Goal: Understand process/instructions: Learn how to perform a task or action

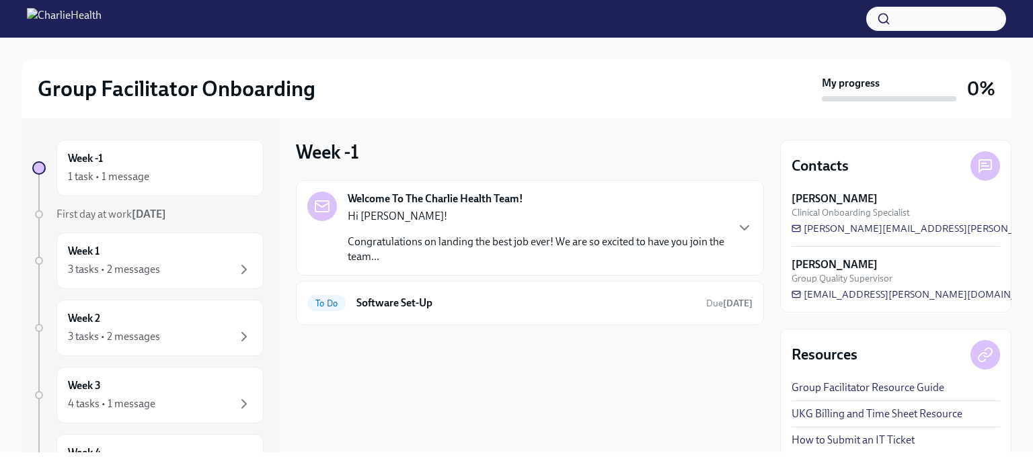
click at [605, 245] on p "Congratulations on landing the best job ever! We are so excited to have you joi…" at bounding box center [537, 250] width 378 height 30
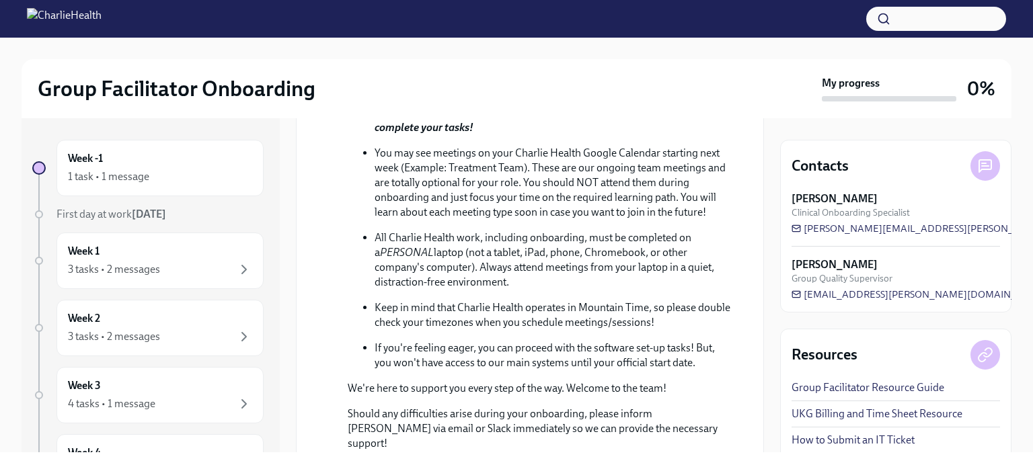
scroll to position [594, 0]
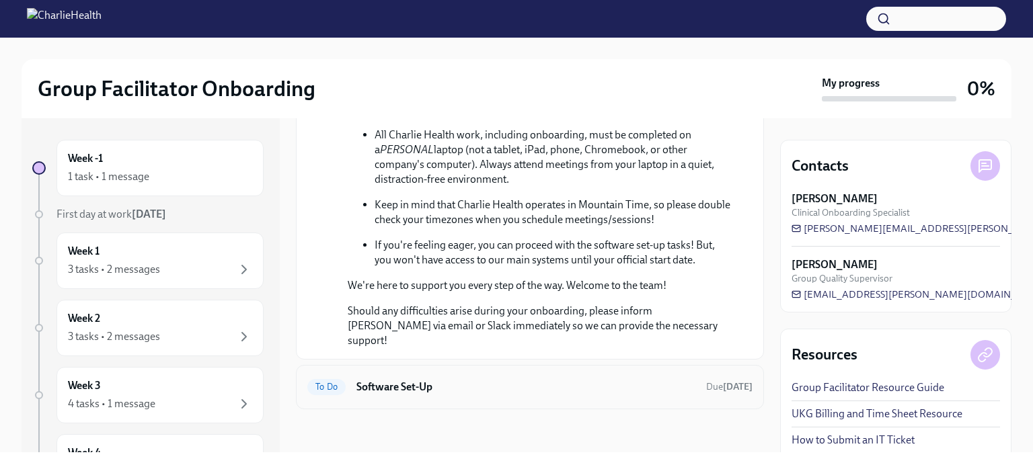
click at [558, 400] on div "To Do Software Set-Up Due [DATE]" at bounding box center [530, 387] width 468 height 44
click at [402, 392] on h6 "Software Set-Up" at bounding box center [525, 387] width 339 height 15
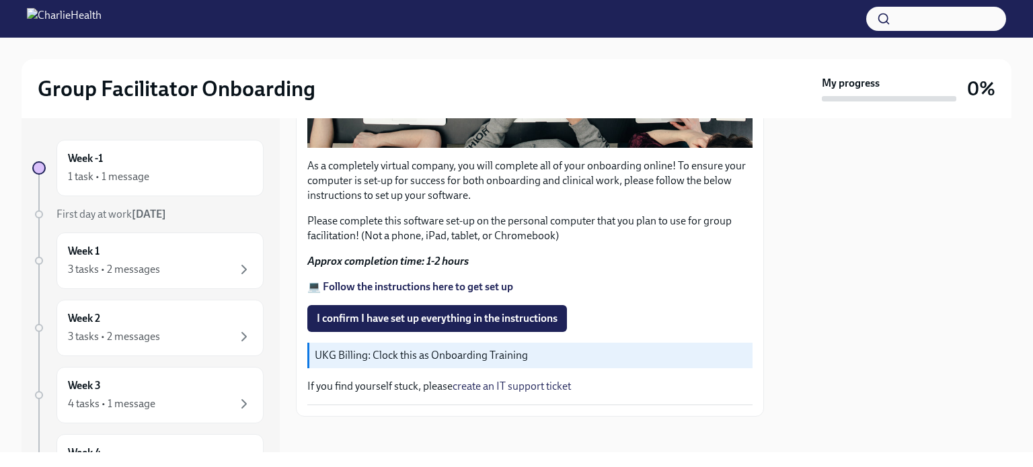
scroll to position [431, 0]
click at [355, 280] on strong "💻 Follow the instructions here to get set up" at bounding box center [410, 286] width 206 height 13
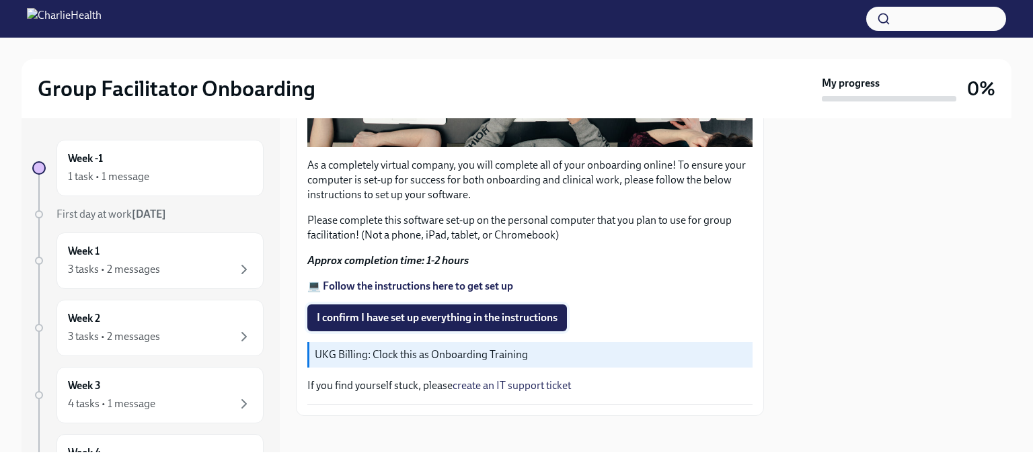
click at [339, 311] on span "I confirm I have set up everything in the instructions" at bounding box center [437, 317] width 241 height 13
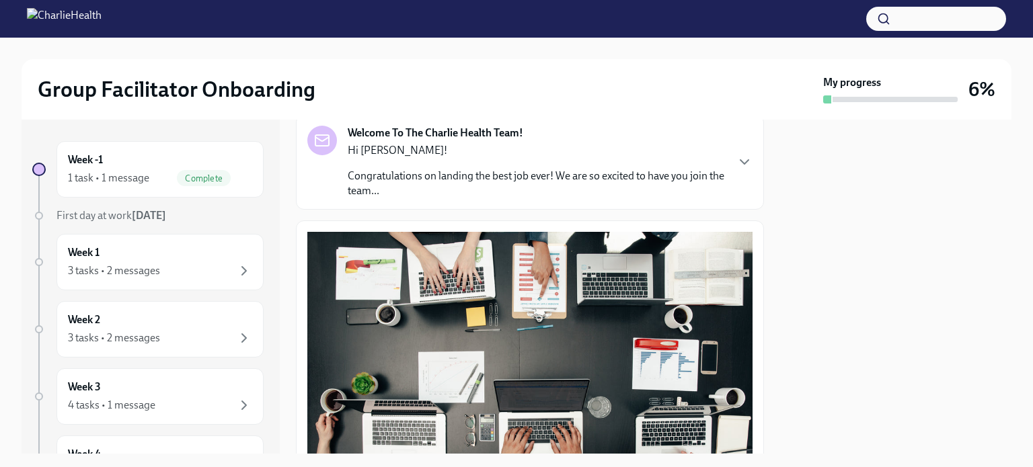
scroll to position [0, 0]
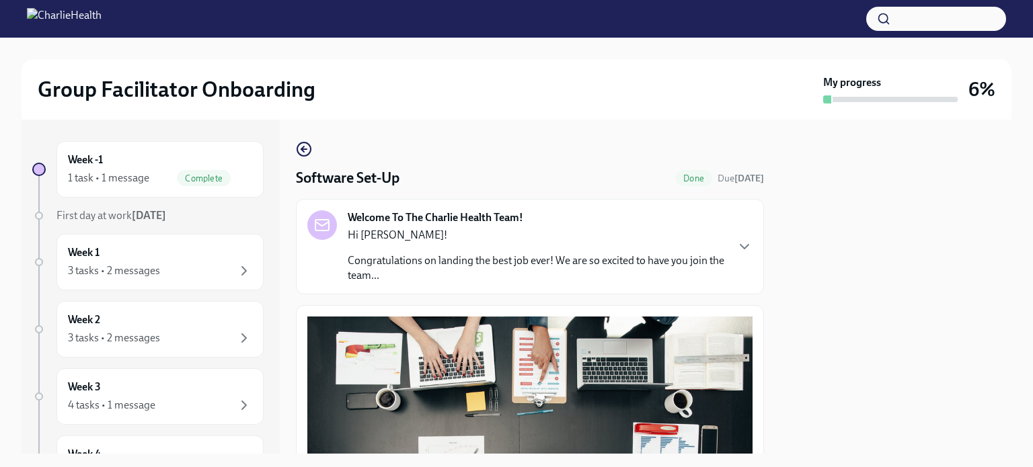
click at [713, 246] on div "Hi [PERSON_NAME]! Congratulations on landing the best job ever! We are so excit…" at bounding box center [537, 255] width 378 height 55
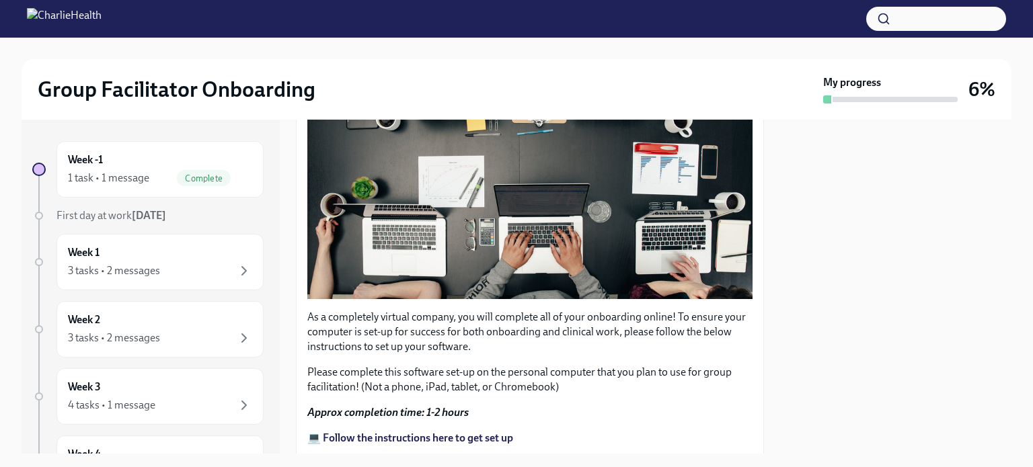
scroll to position [867, 0]
click at [157, 154] on div "Week -1 1 task • 1 message Complete" at bounding box center [160, 170] width 184 height 34
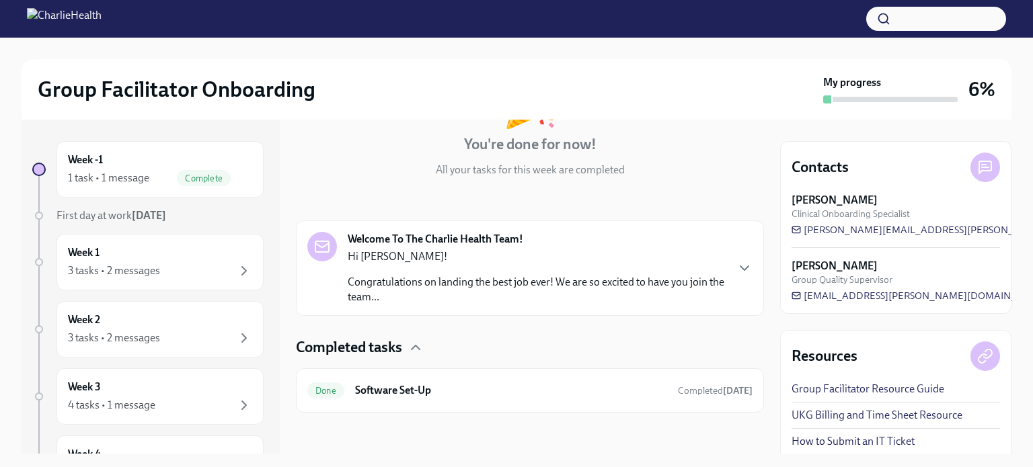
scroll to position [120, 0]
click at [151, 284] on div "Week 1 3 tasks • 2 messages" at bounding box center [159, 262] width 207 height 56
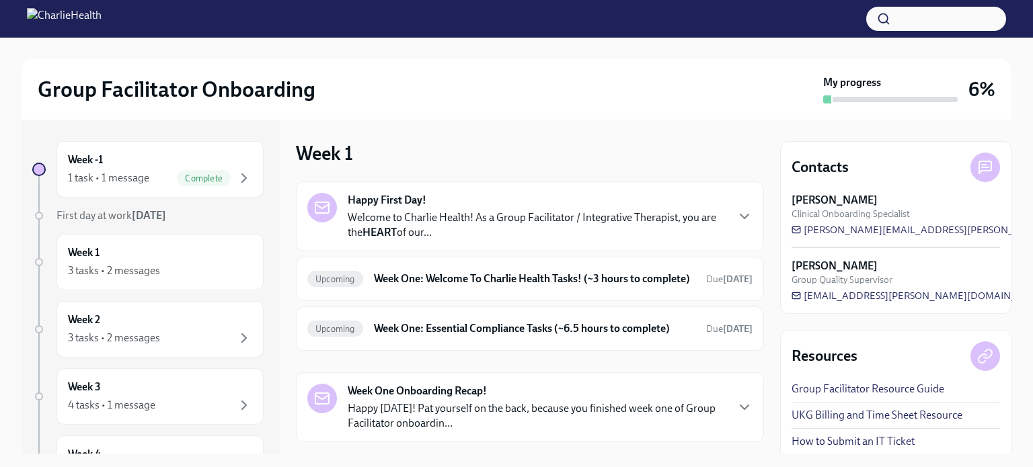
click at [702, 225] on p "Welcome to Charlie Health! As a Group Facilitator / Integrative Therapist, you …" at bounding box center [537, 225] width 378 height 30
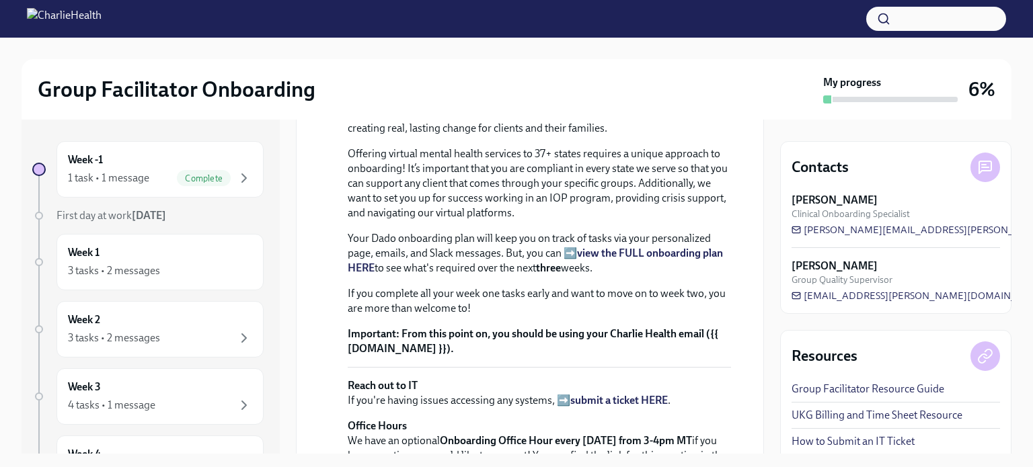
scroll to position [328, 0]
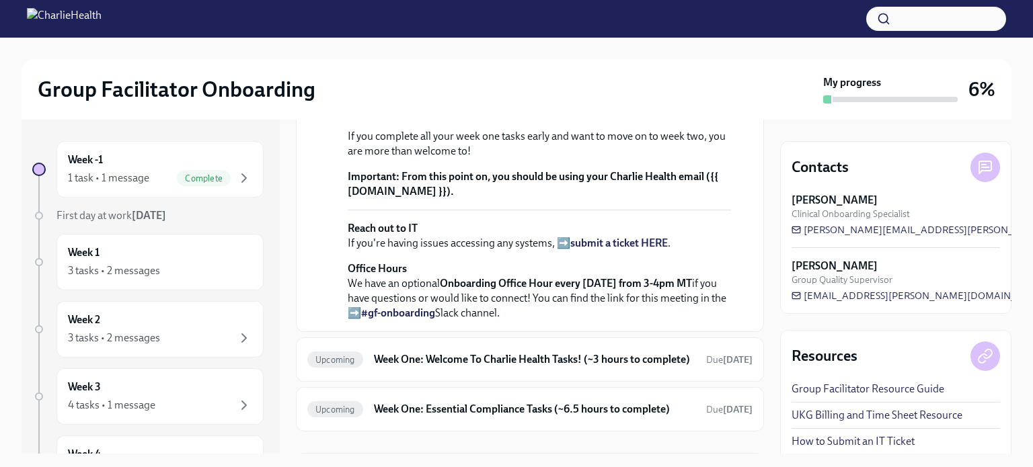
click at [638, 117] on strong "view the FULL onboarding plan HERE" at bounding box center [535, 103] width 375 height 28
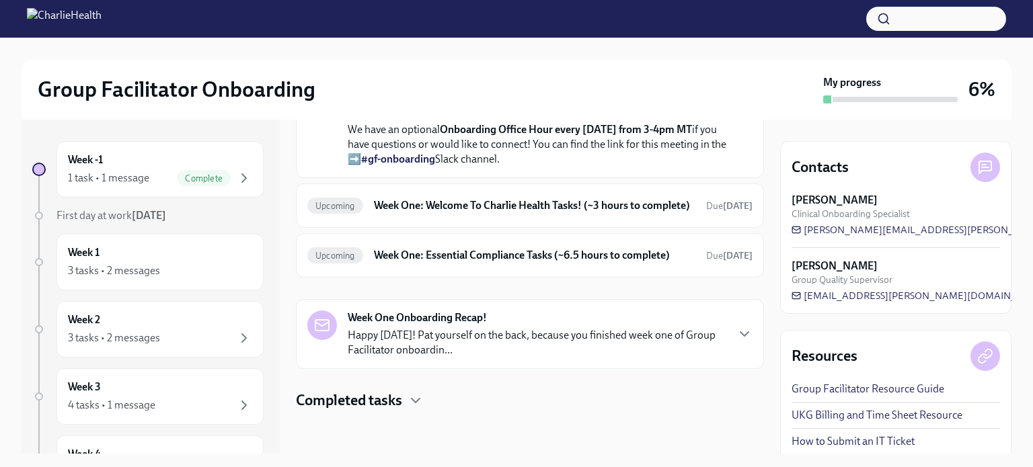
scroll to position [625, 0]
click at [603, 213] on h6 "Week One: Welcome To Charlie Health Tasks! (~3 hours to complete)" at bounding box center [534, 205] width 321 height 15
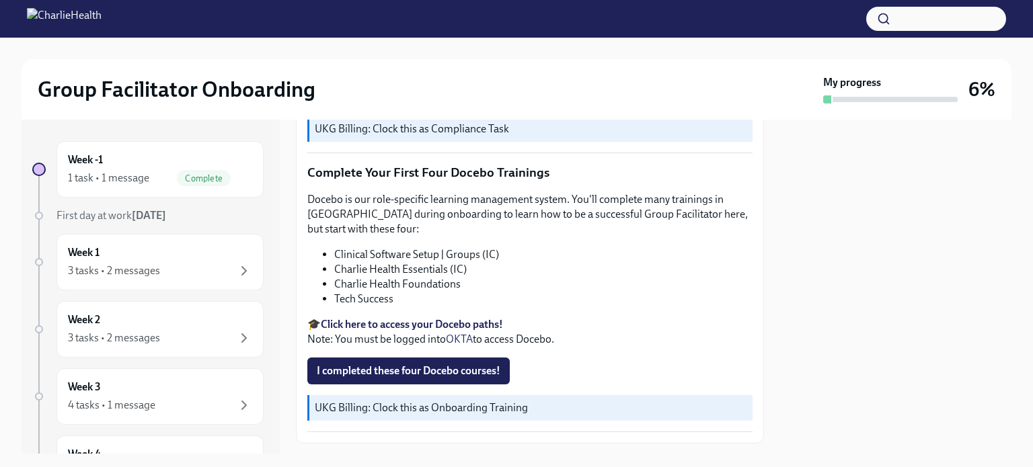
scroll to position [1779, 0]
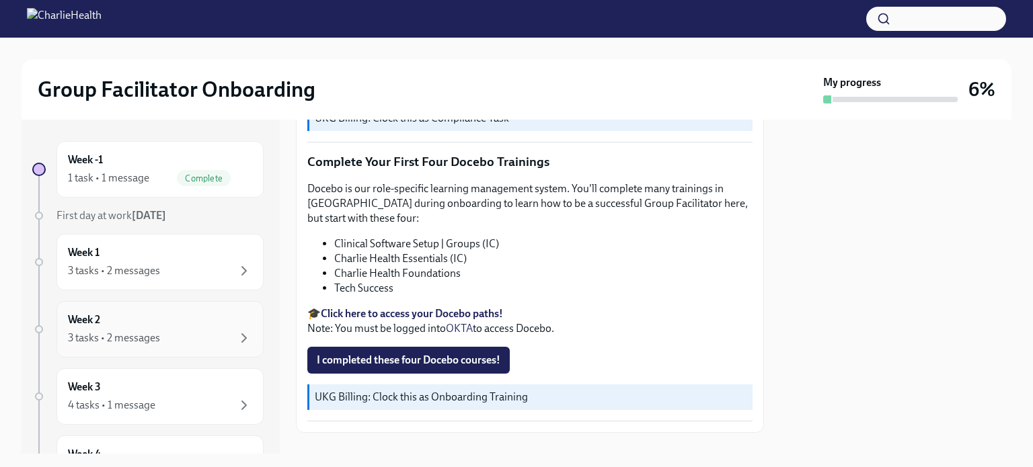
click at [147, 313] on div "Week 2 3 tasks • 2 messages" at bounding box center [160, 330] width 184 height 34
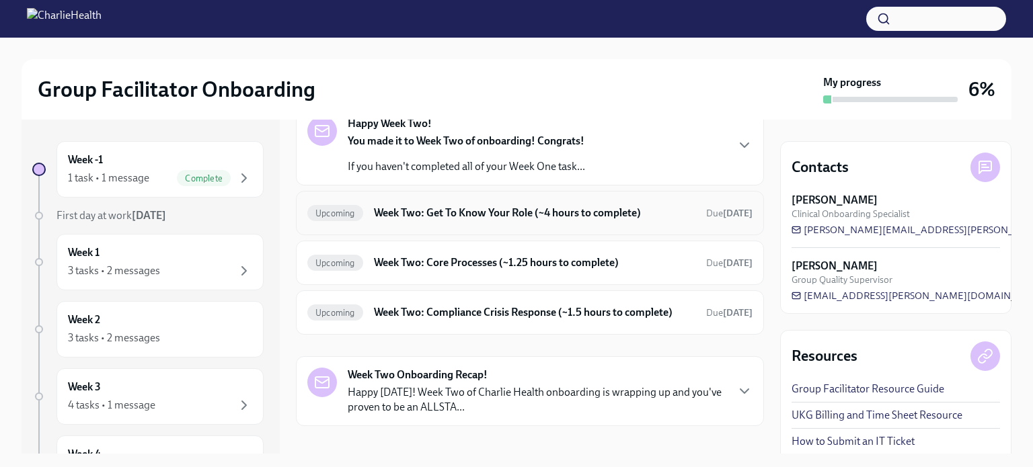
scroll to position [90, 0]
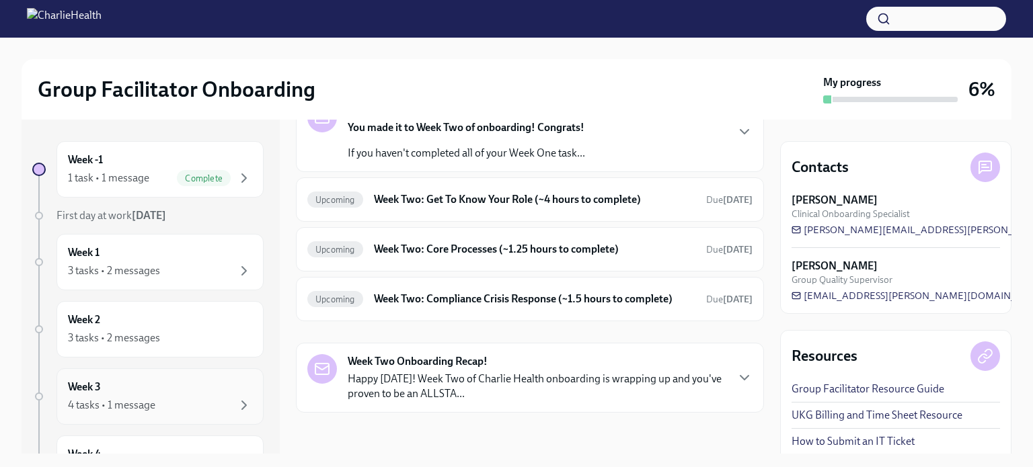
drag, startPoint x: 126, startPoint y: 370, endPoint x: 97, endPoint y: 387, distance: 33.1
click at [97, 387] on h6 "Week 3" at bounding box center [84, 387] width 33 height 15
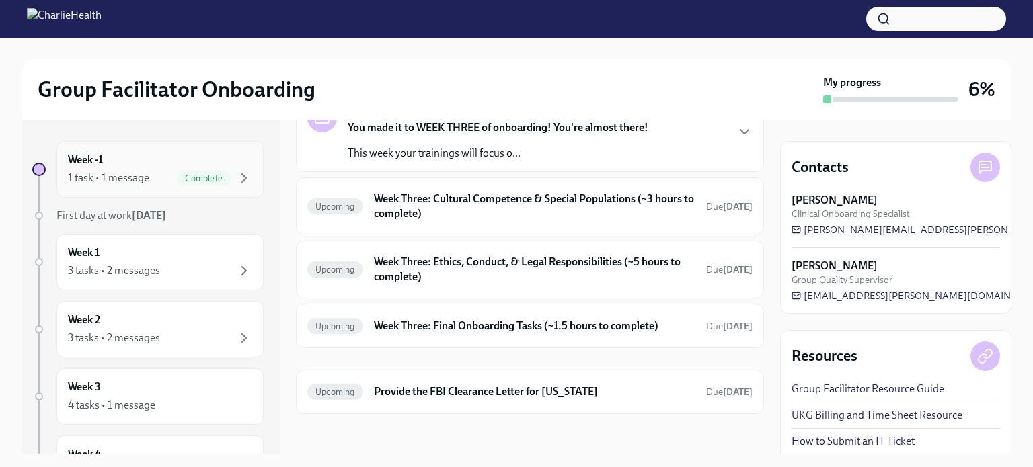
click at [128, 159] on div "Week -1 1 task • 1 message Complete" at bounding box center [160, 170] width 184 height 34
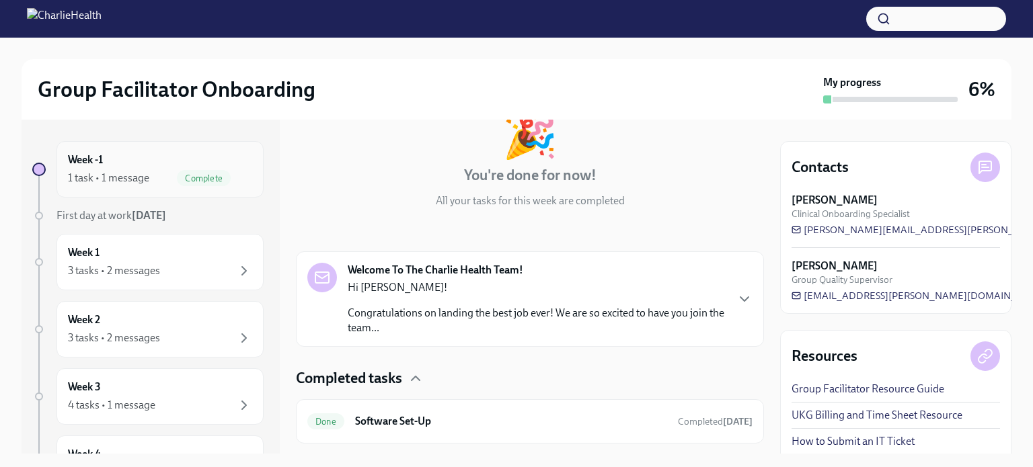
scroll to position [122, 0]
